Goal: Check status: Check status

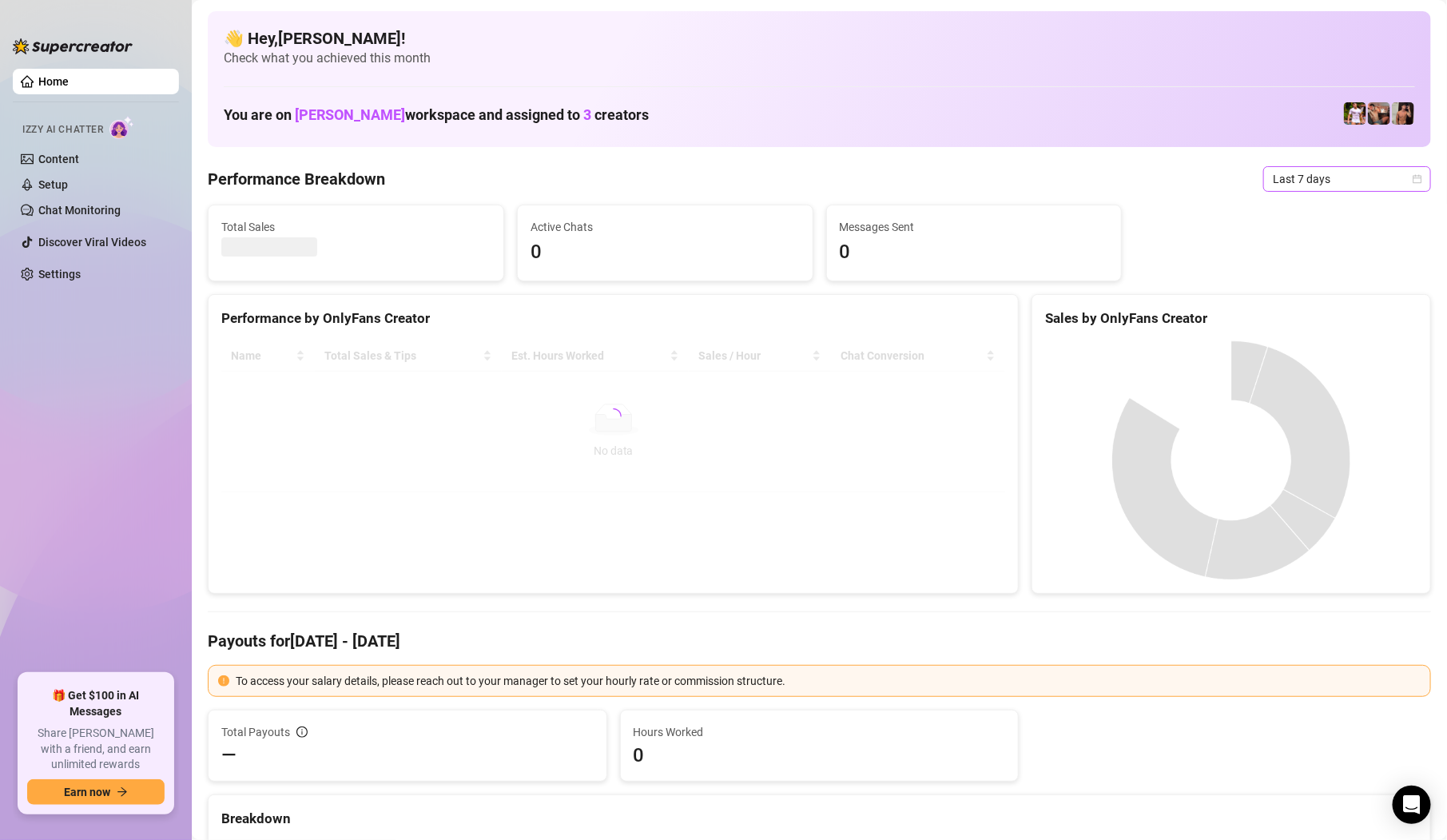
click at [1290, 188] on span "Last 7 days" at bounding box center [1348, 179] width 149 height 24
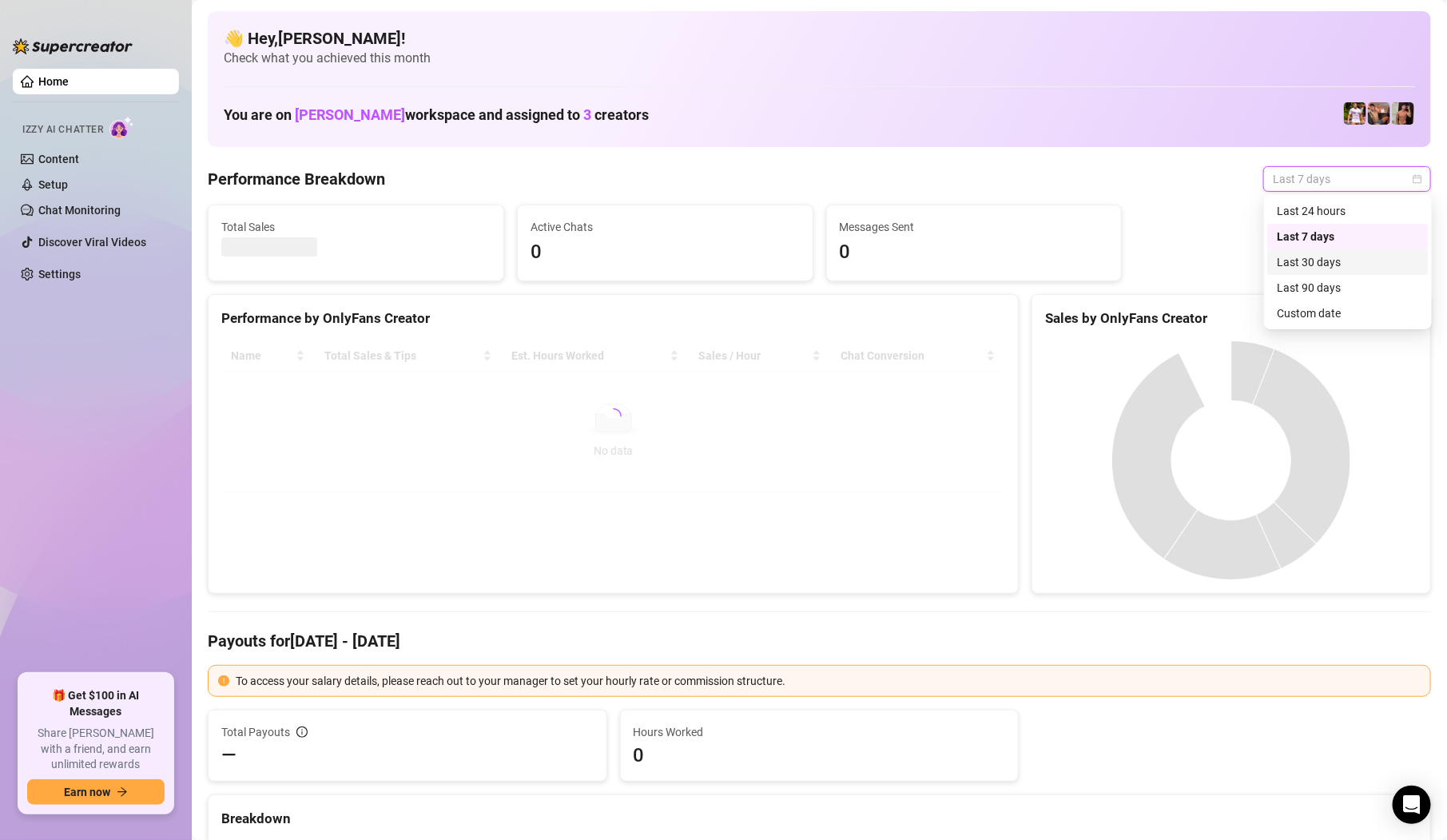
click at [1308, 310] on div "Custom date" at bounding box center [1348, 313] width 142 height 17
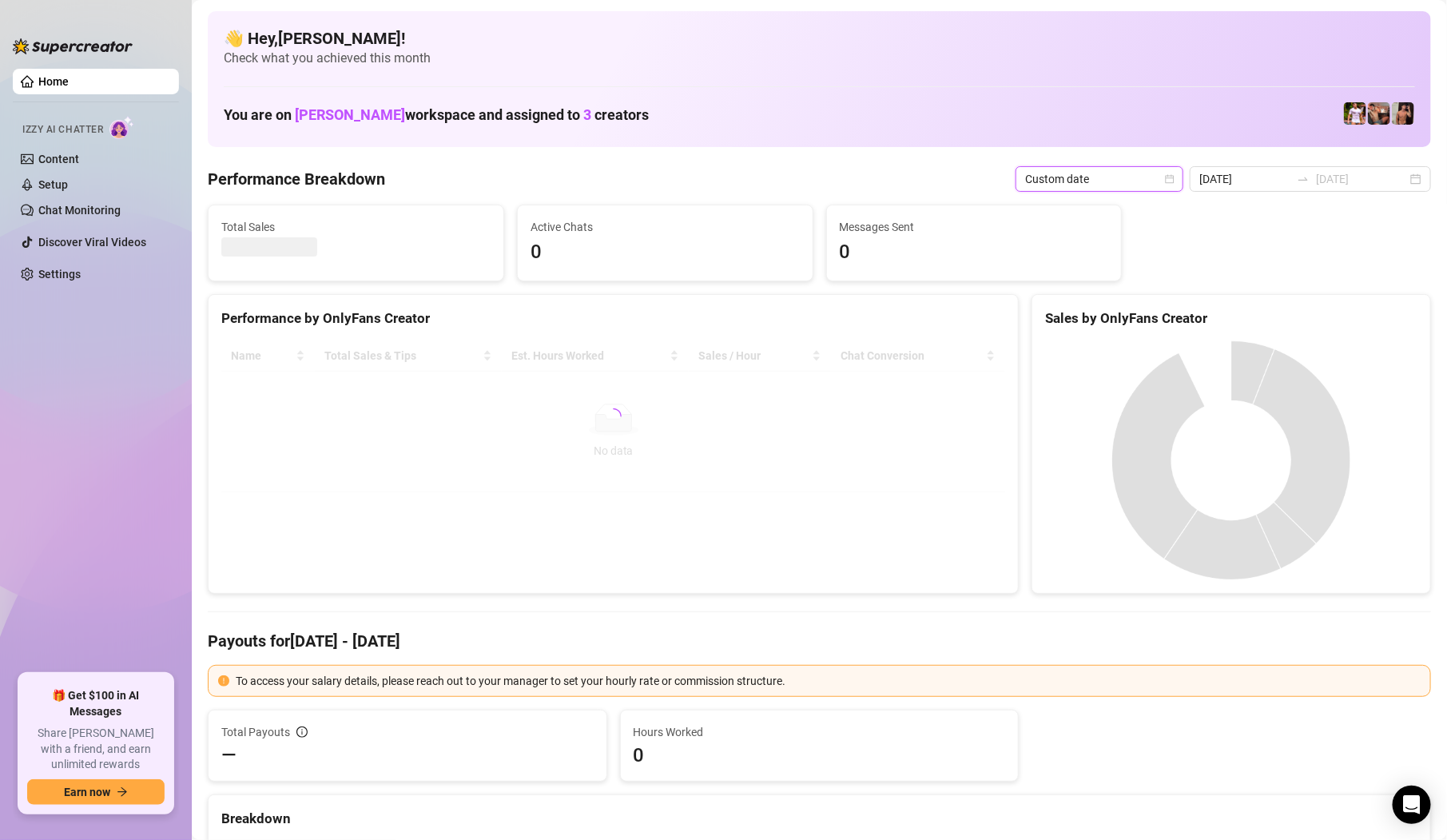
type input "[DATE]"
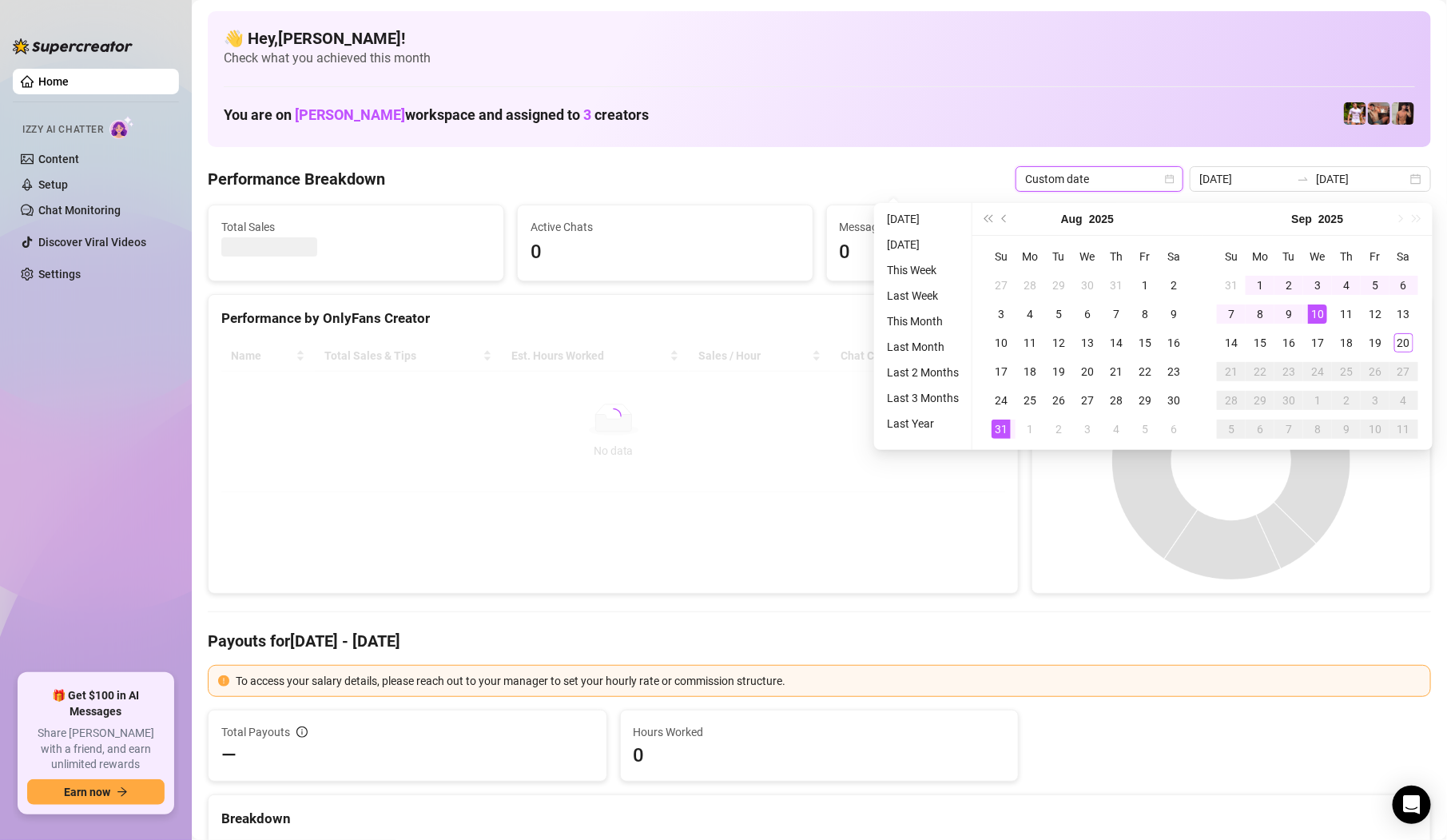
type input "[DATE]"
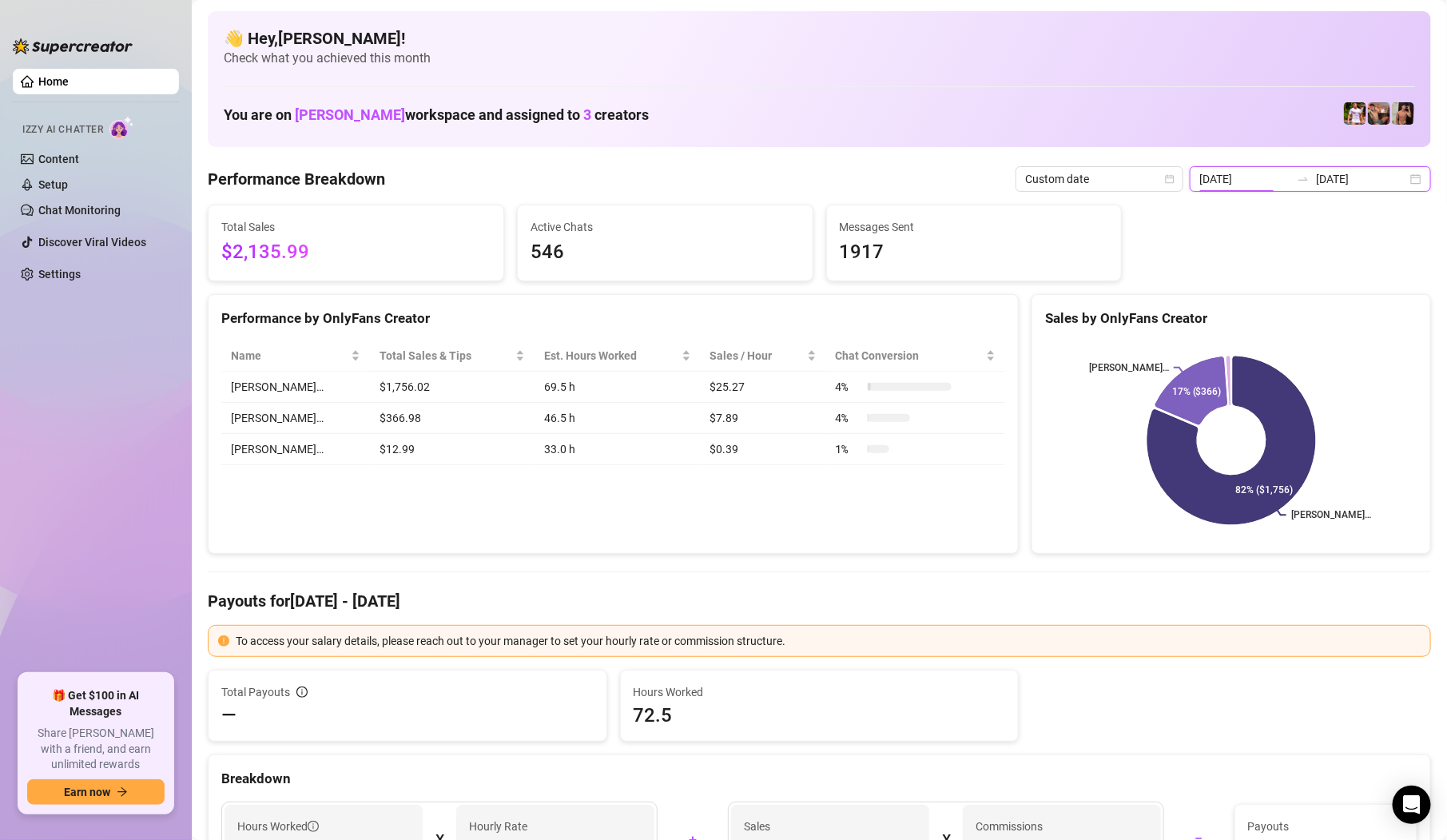
click at [1285, 179] on input "[DATE]" at bounding box center [1245, 179] width 91 height 17
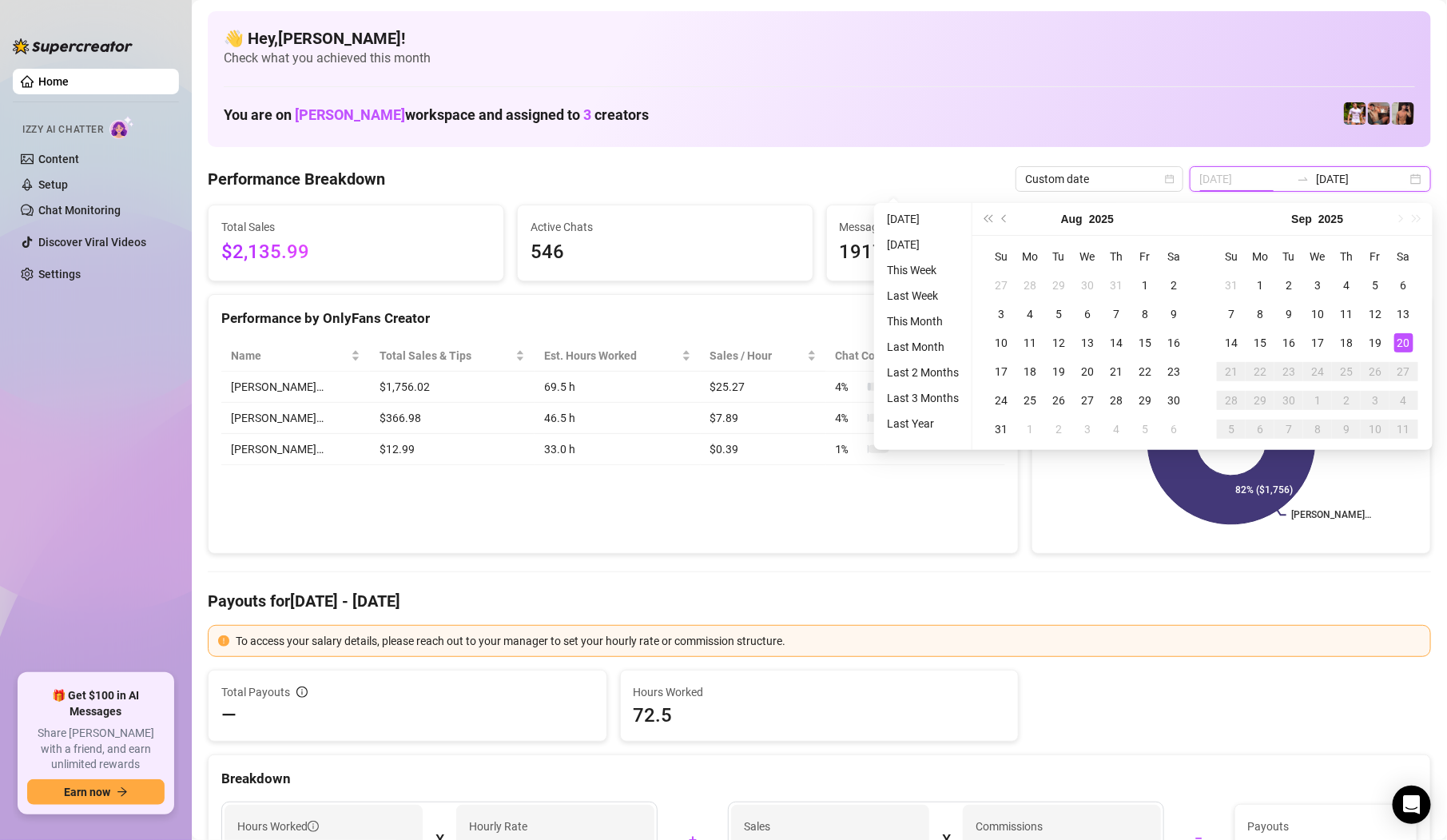
type input "[DATE]"
click at [1398, 345] on div "20" at bounding box center [1404, 343] width 19 height 19
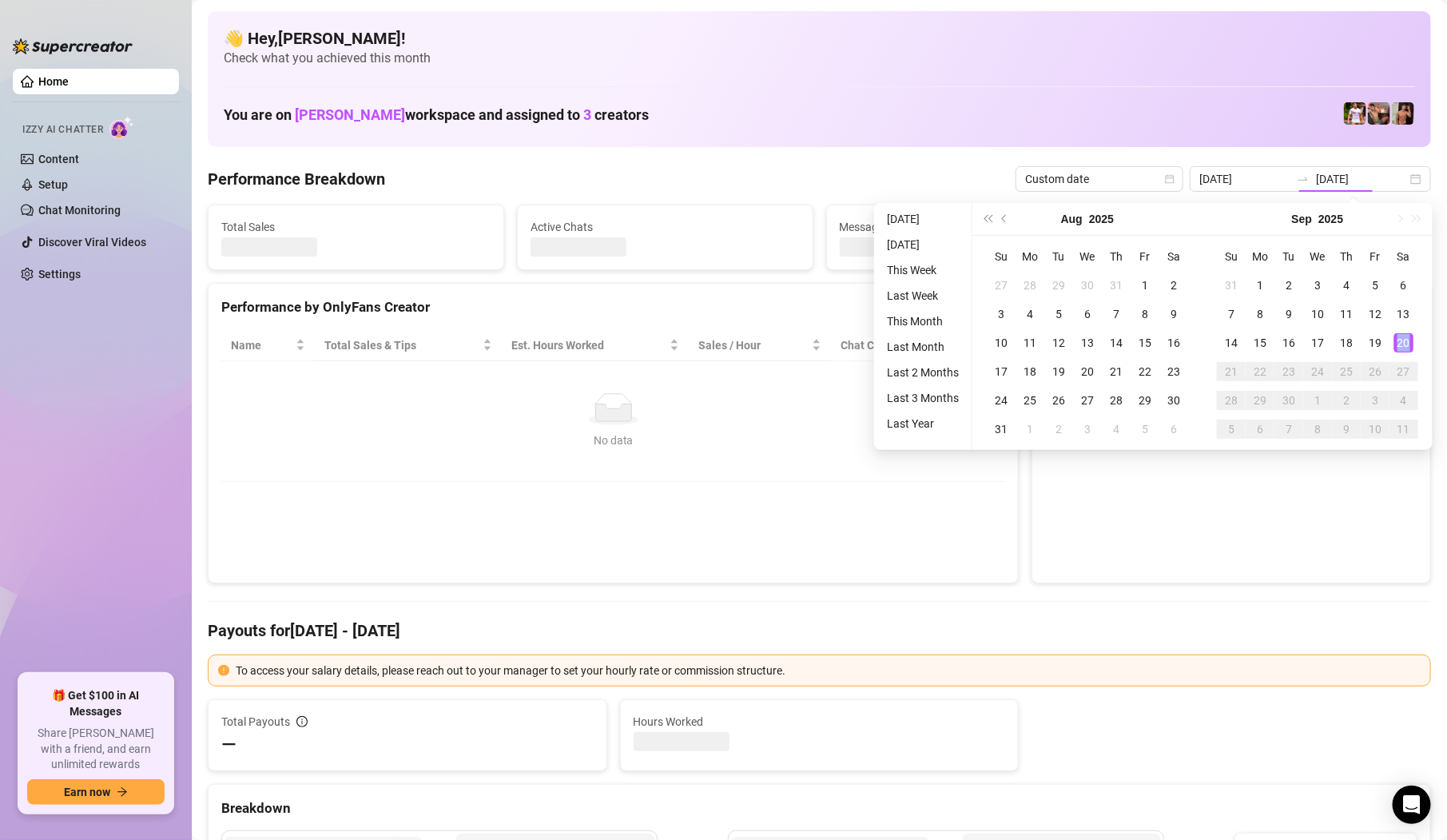
type input "[DATE]"
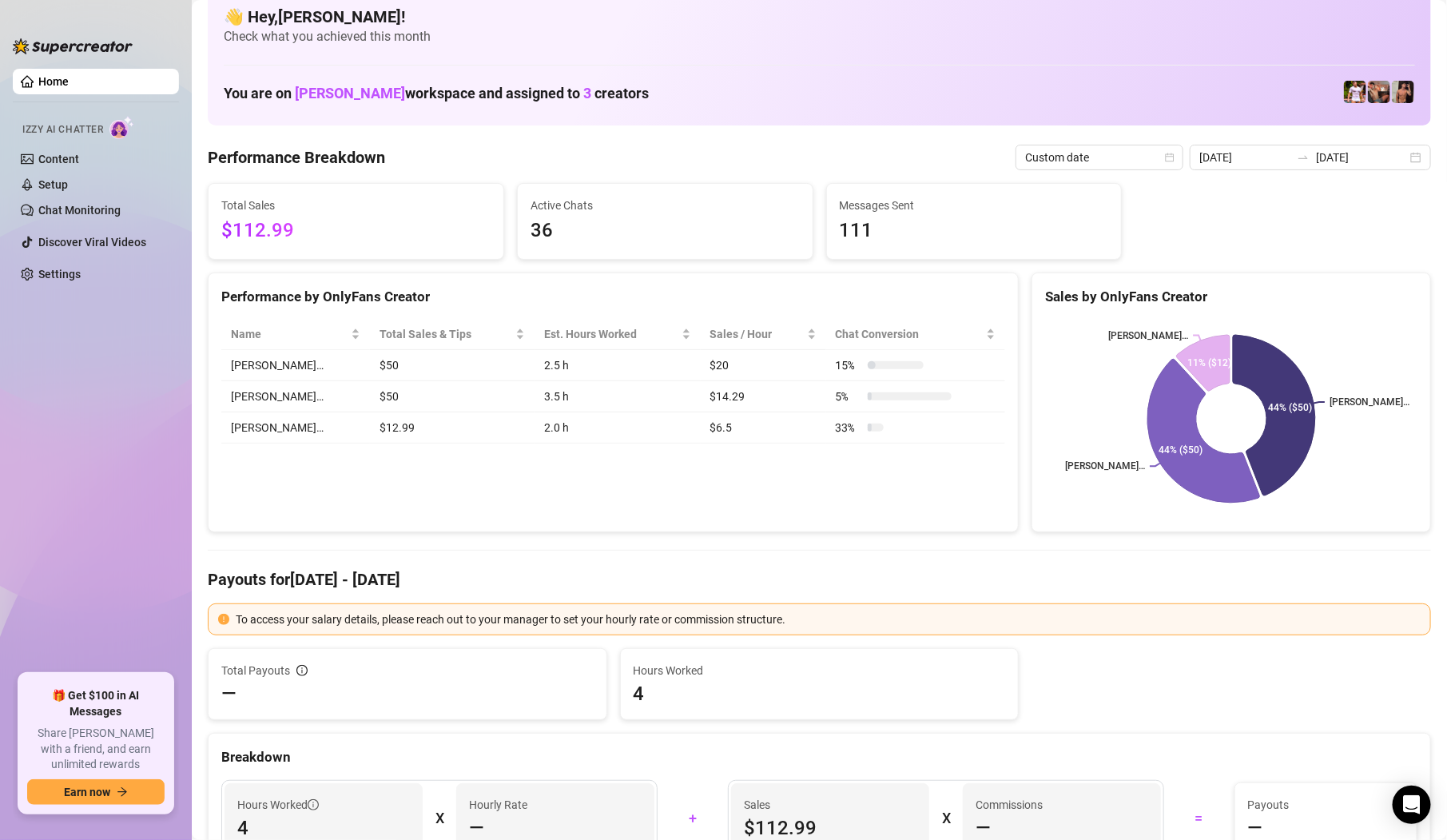
scroll to position [26, 0]
